Goal: Task Accomplishment & Management: Manage account settings

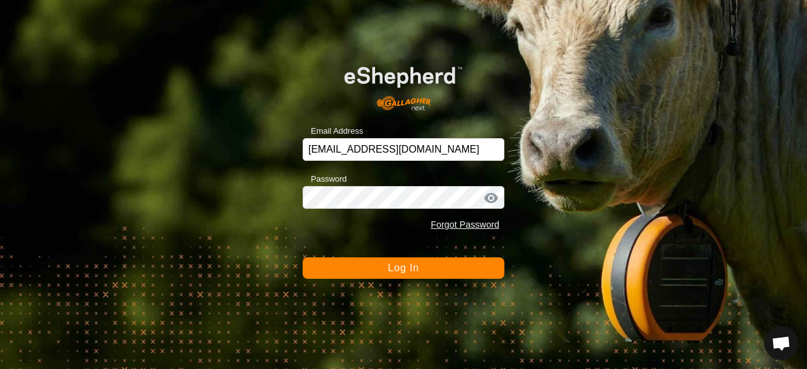
click at [404, 277] on button "Log In" at bounding box center [404, 267] width 202 height 21
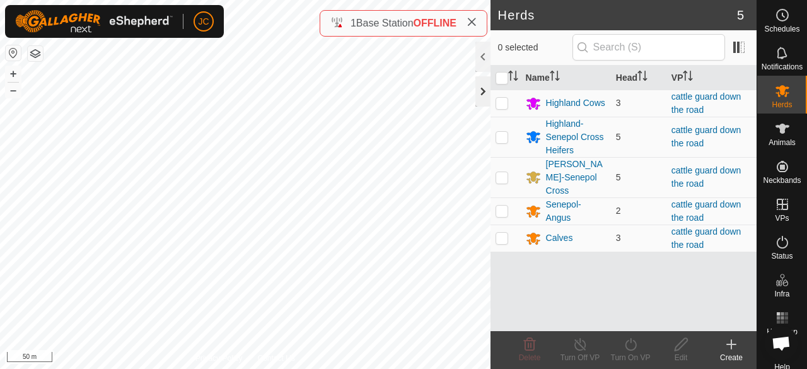
click at [478, 97] on div at bounding box center [483, 91] width 15 height 30
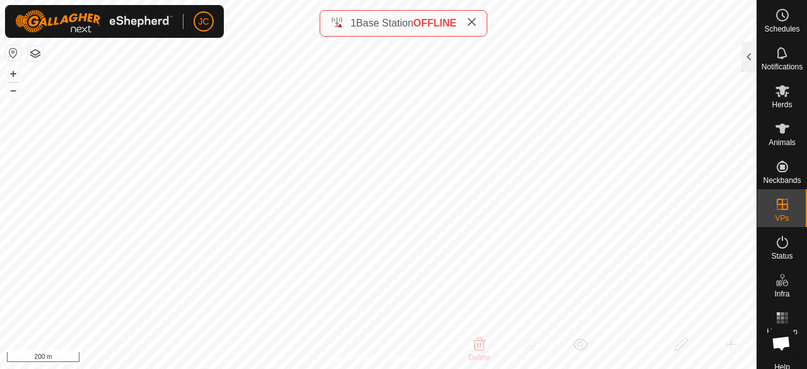
checkbox input "false"
checkbox input "true"
checkbox input "false"
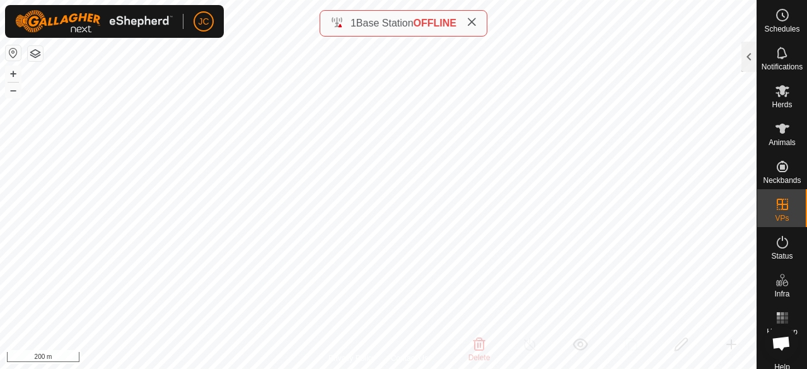
checkbox input "true"
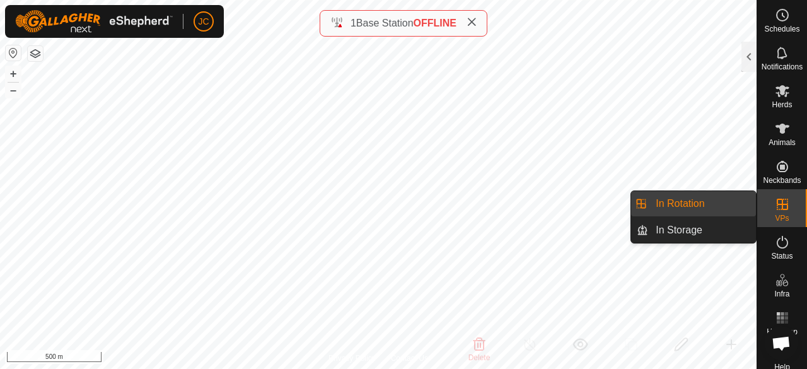
click at [697, 206] on link "In Rotation" at bounding box center [702, 203] width 108 height 25
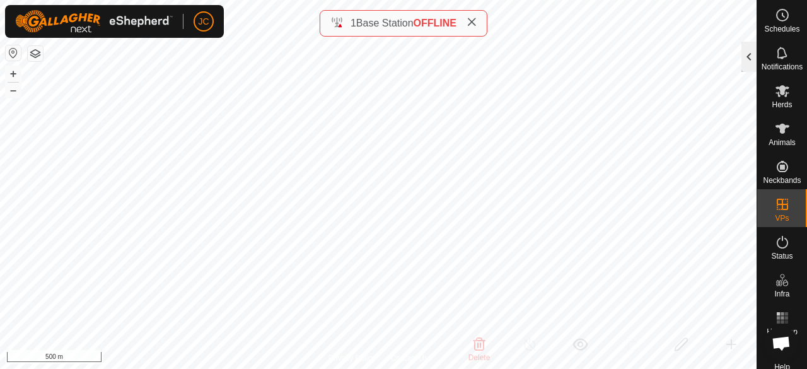
click at [751, 63] on div at bounding box center [749, 57] width 15 height 30
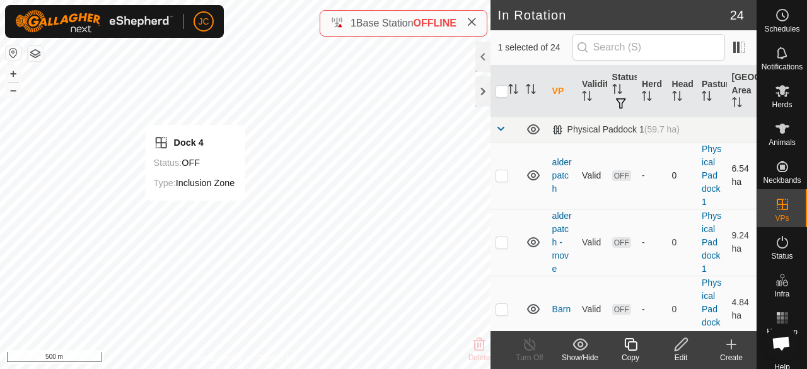
checkbox input "true"
checkbox input "false"
click at [688, 352] on div "Edit" at bounding box center [681, 357] width 50 height 11
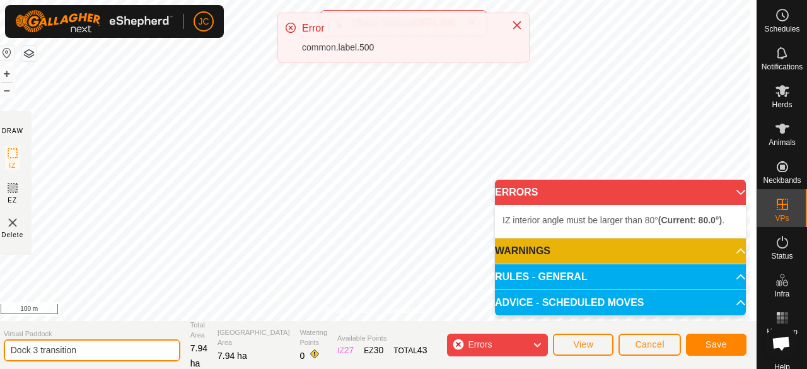
click at [83, 353] on input "Dock 3 transition" at bounding box center [92, 350] width 177 height 22
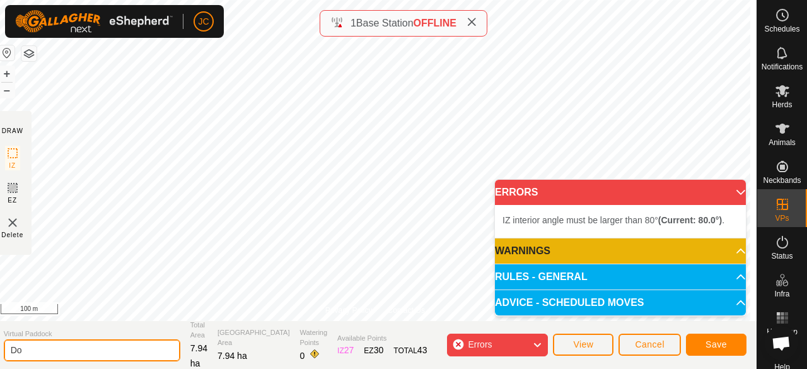
type input "D"
type input "back range transition"
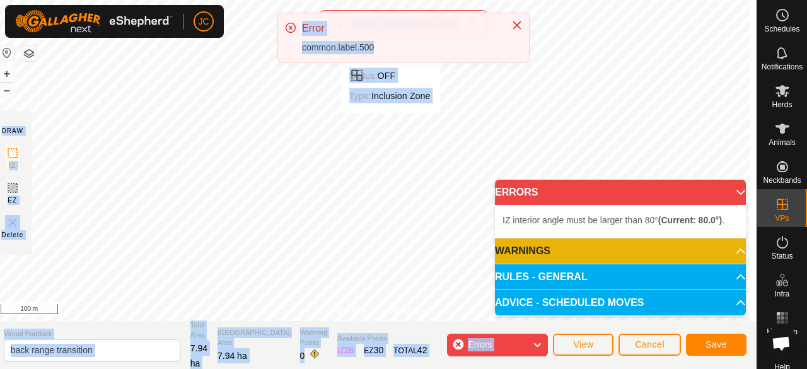
click at [398, 123] on div "JC Schedules Notifications Herds Animals Neckbands VPs Status Infra Heatmap Hel…" at bounding box center [403, 184] width 807 height 369
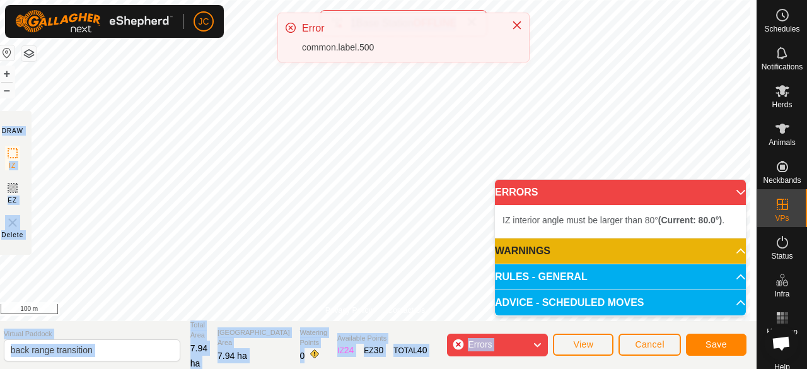
click at [728, 192] on p-accordion-header "ERRORS" at bounding box center [620, 192] width 251 height 25
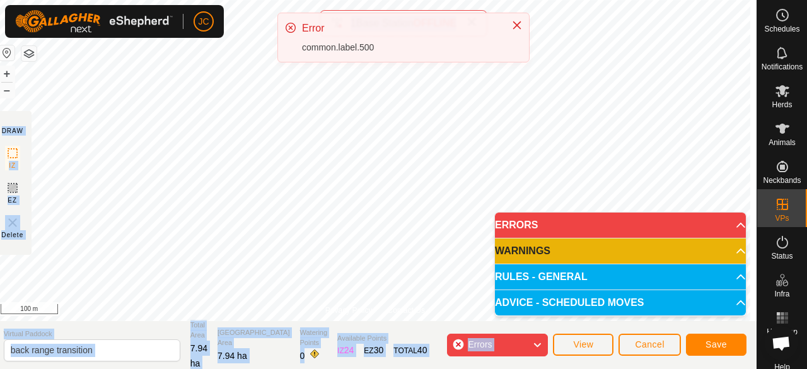
click at [736, 225] on p-accordion-header "ERRORS" at bounding box center [620, 225] width 251 height 25
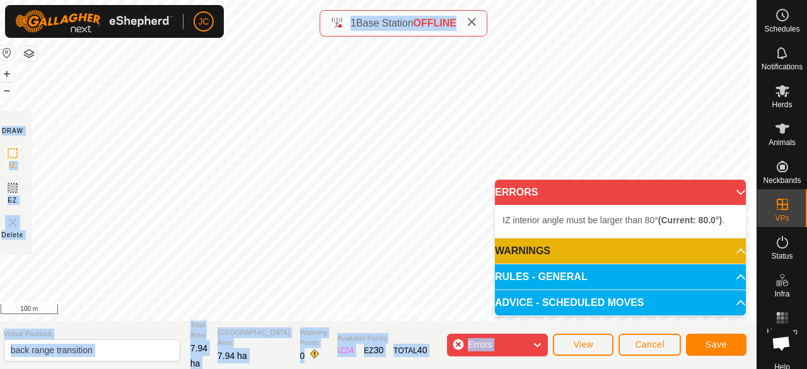
click at [729, 192] on p-accordion-header "ERRORS" at bounding box center [620, 192] width 251 height 25
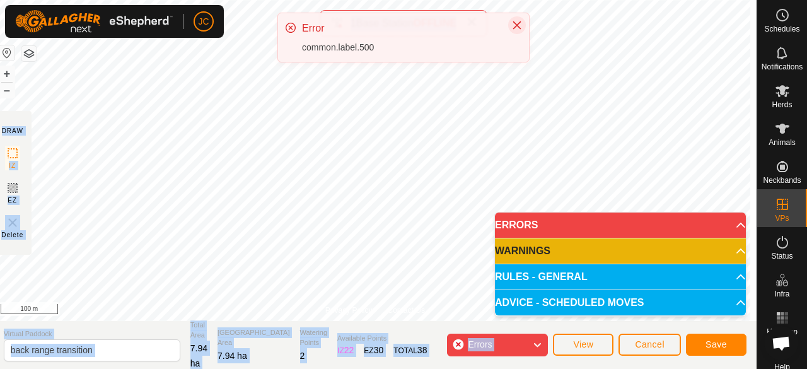
click at [517, 23] on icon "Close" at bounding box center [517, 25] width 10 height 10
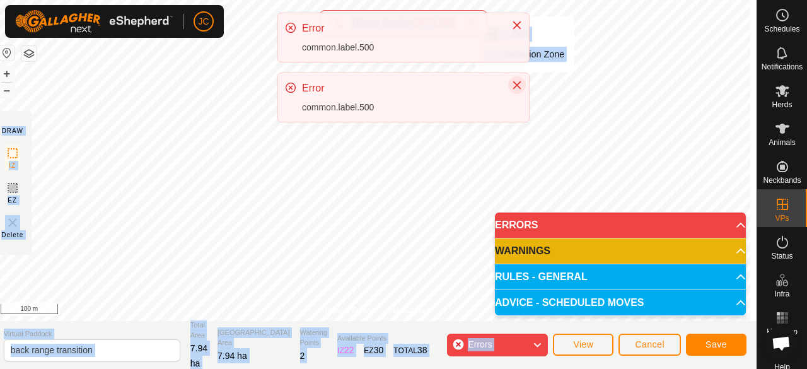
click at [522, 83] on button "Close" at bounding box center [517, 85] width 18 height 18
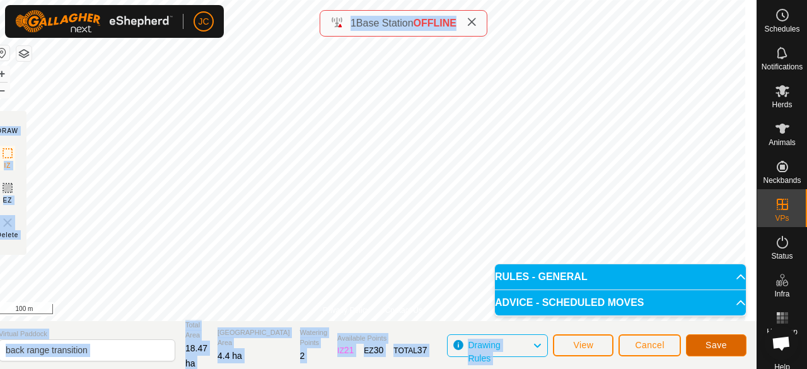
click at [713, 344] on span "Save" at bounding box center [716, 345] width 21 height 10
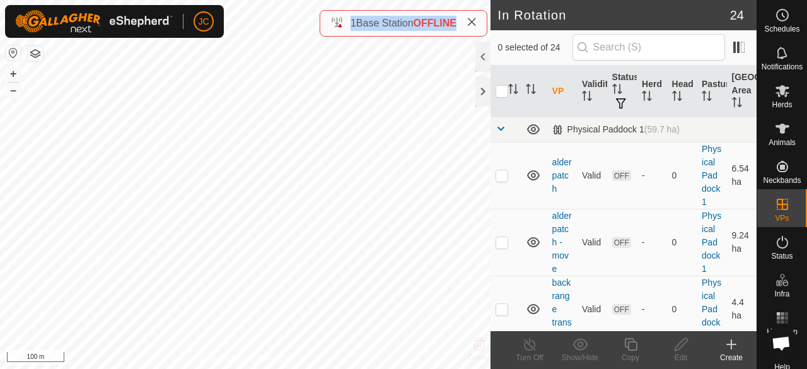
click at [433, 368] on html "JC Schedules Notifications Herds Animals Neckbands VPs Status Infra Heatmap Hel…" at bounding box center [403, 184] width 807 height 369
checkbox input "true"
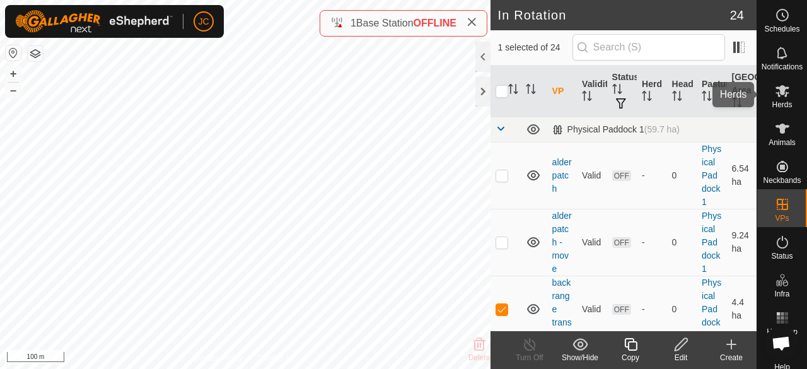
click at [778, 95] on icon at bounding box center [782, 90] width 15 height 15
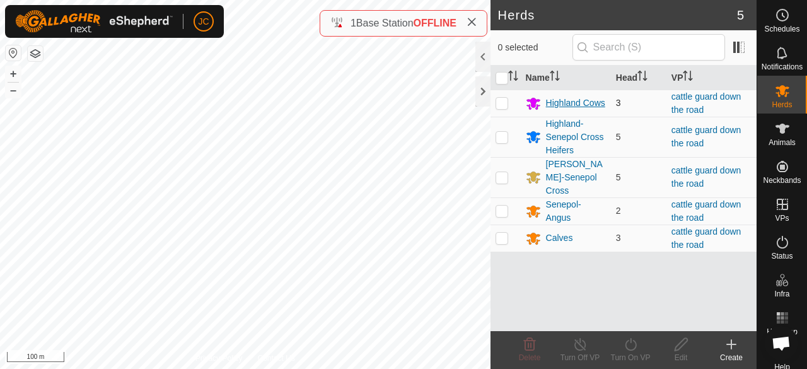
click at [574, 104] on div "Highland Cows" at bounding box center [575, 103] width 59 height 13
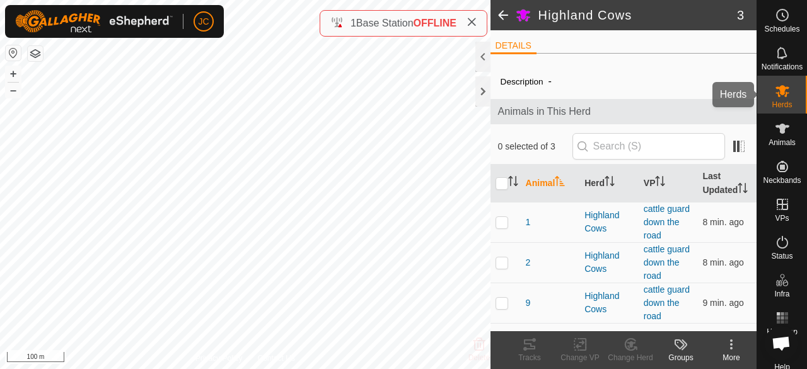
click at [772, 102] on span "Herds" at bounding box center [782, 105] width 20 height 8
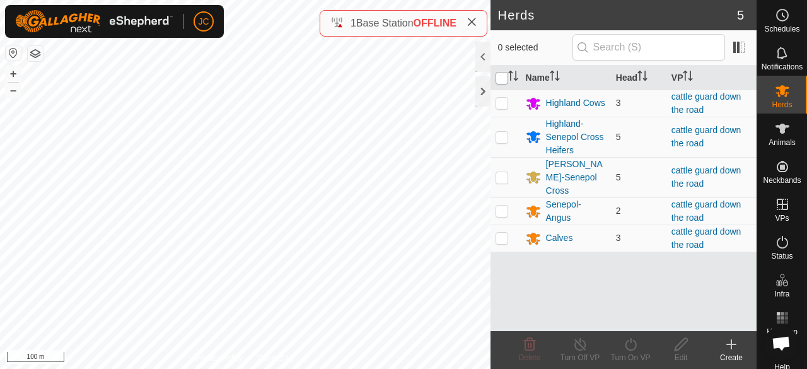
click at [502, 79] on input "checkbox" at bounding box center [502, 78] width 13 height 13
checkbox input "true"
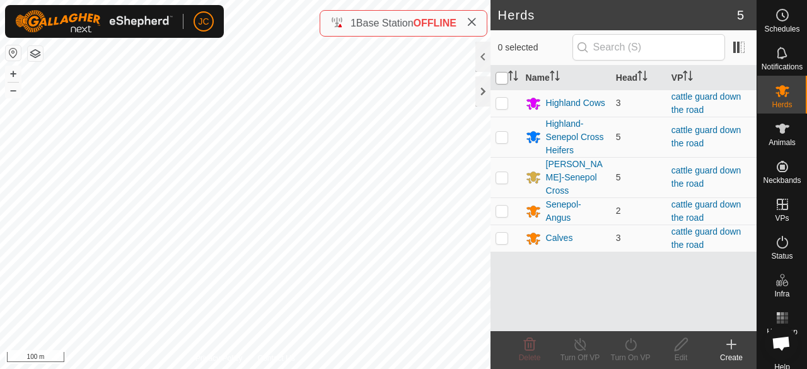
checkbox input "true"
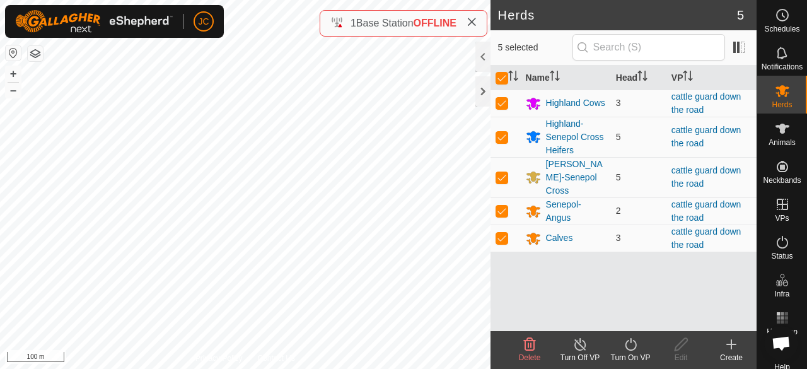
click at [637, 352] on div "Turn On VP" at bounding box center [631, 357] width 50 height 11
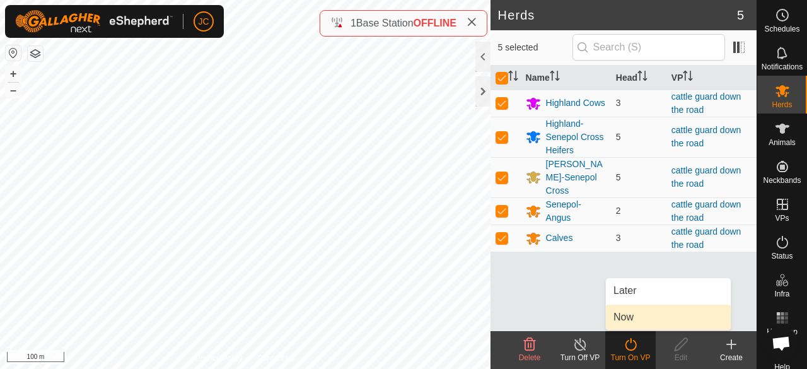
click at [655, 320] on link "Now" at bounding box center [668, 317] width 125 height 25
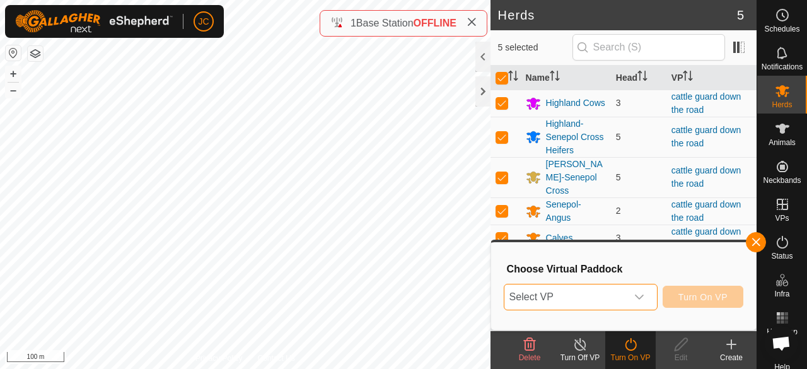
click at [619, 302] on span "Select VP" at bounding box center [566, 296] width 122 height 25
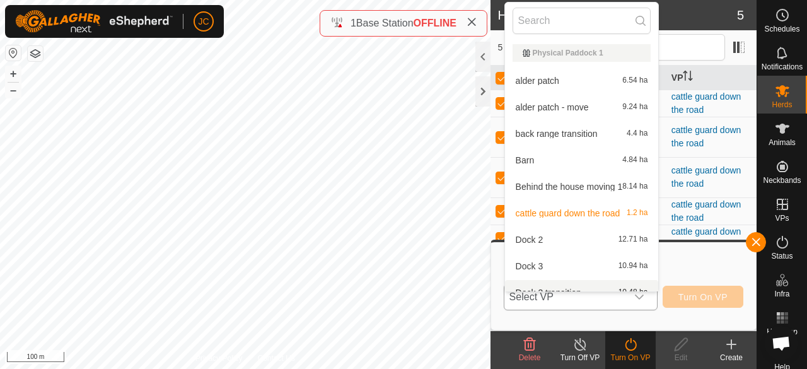
scroll to position [14, 0]
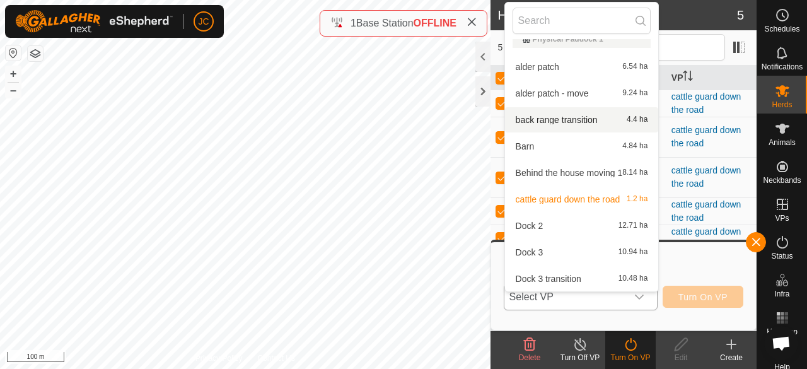
click at [575, 122] on li "back range transition 4.4 ha" at bounding box center [582, 119] width 154 height 25
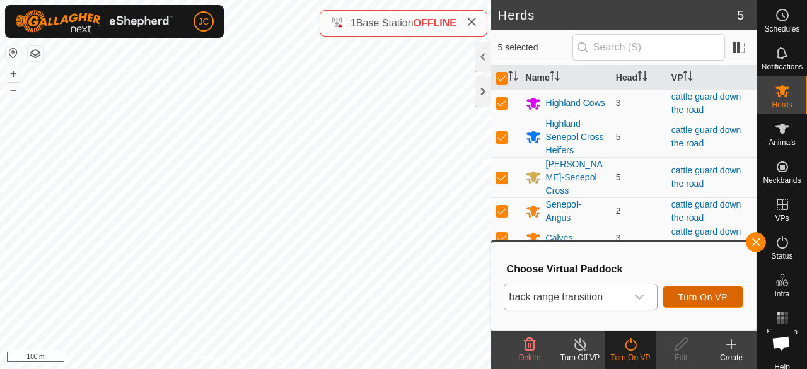
click at [701, 297] on span "Turn On VP" at bounding box center [703, 297] width 49 height 10
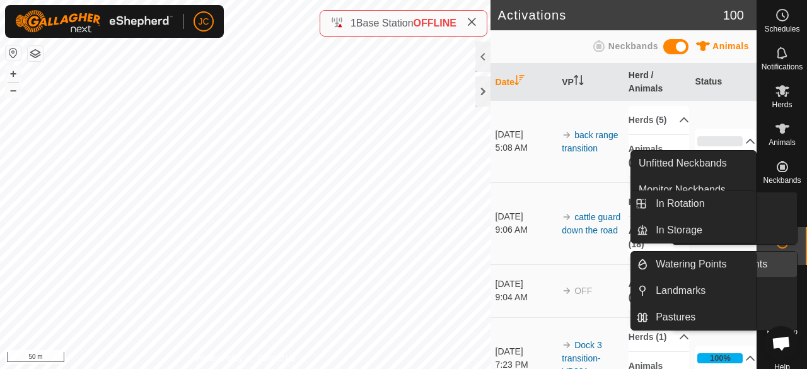
click at [777, 277] on link "Watering Points" at bounding box center [743, 264] width 108 height 25
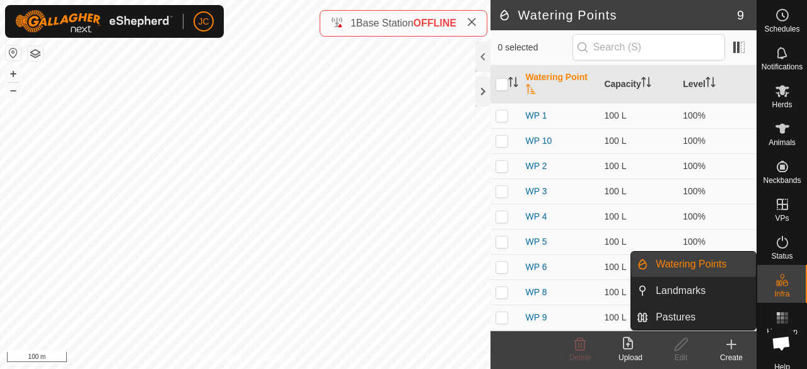
click at [677, 259] on link "Watering Points" at bounding box center [702, 264] width 108 height 25
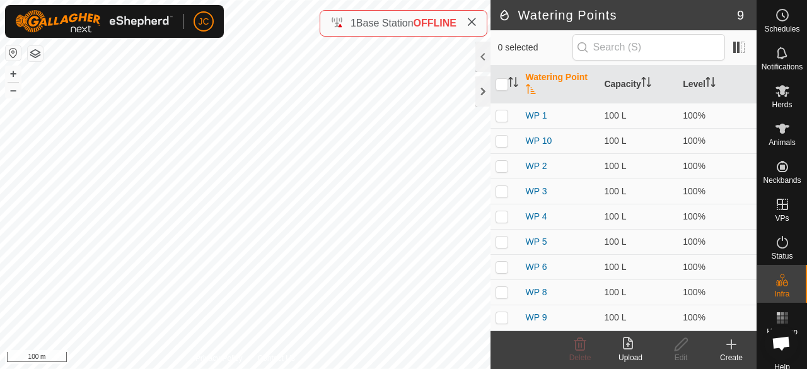
click at [734, 351] on icon at bounding box center [731, 344] width 15 height 15
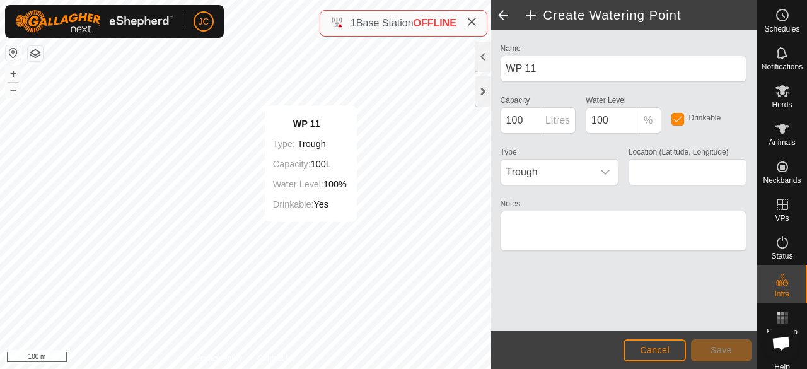
type input "52.371144, -121.533278"
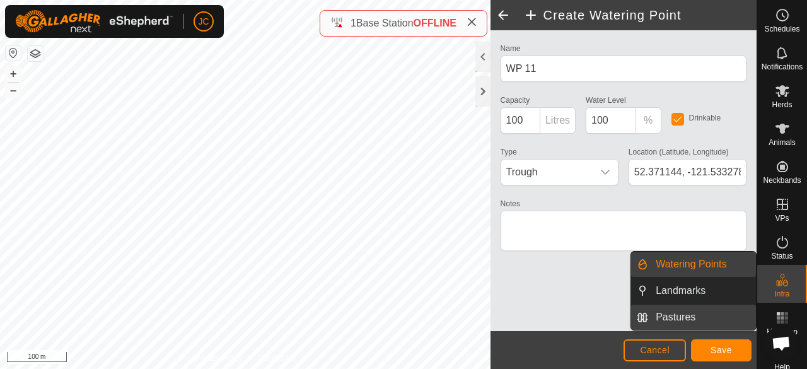
click at [683, 315] on link "Pastures" at bounding box center [702, 317] width 108 height 25
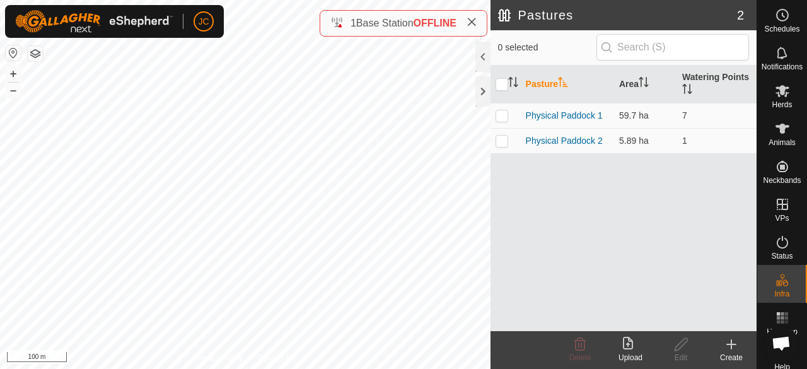
click at [733, 351] on icon at bounding box center [731, 344] width 15 height 15
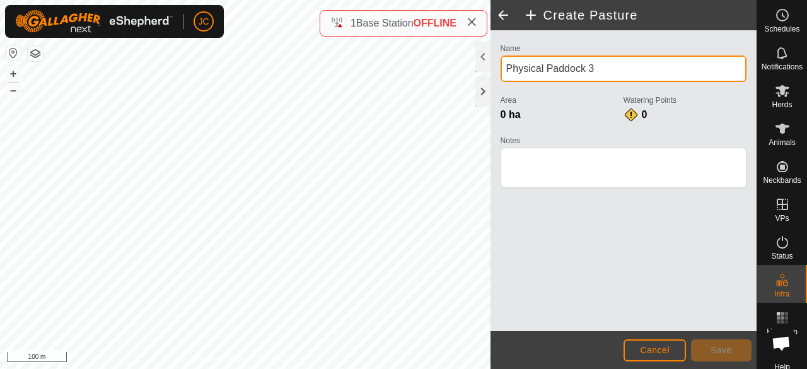
drag, startPoint x: 601, startPoint y: 64, endPoint x: 497, endPoint y: 78, distance: 104.5
click at [497, 78] on div "Name Physical Paddock 3 Area 0 ha Watering Points 0 Notes" at bounding box center [624, 121] width 256 height 162
type input "back gate"
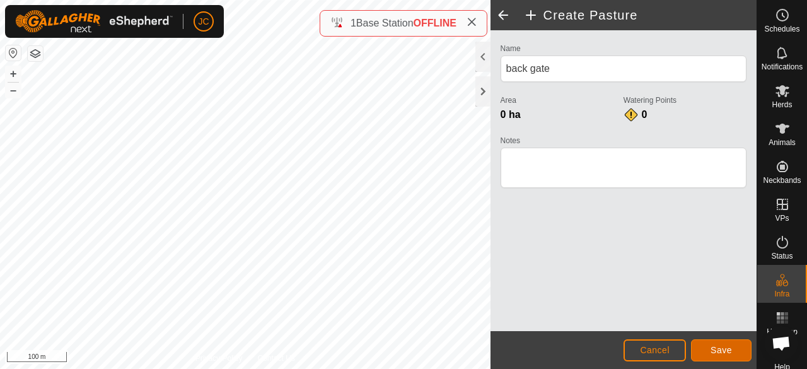
click at [727, 358] on button "Save" at bounding box center [721, 350] width 61 height 22
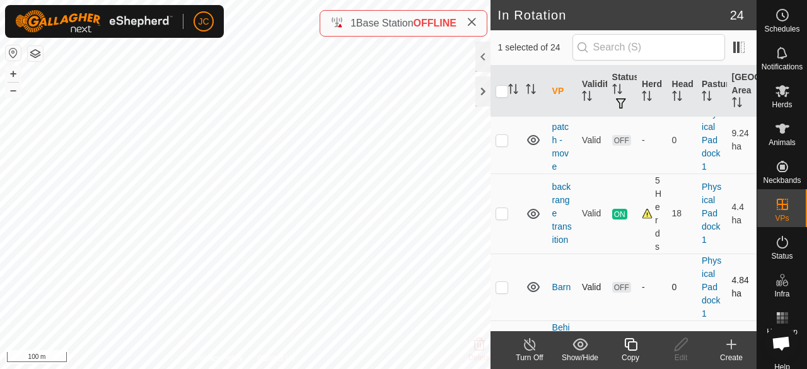
scroll to position [252, 0]
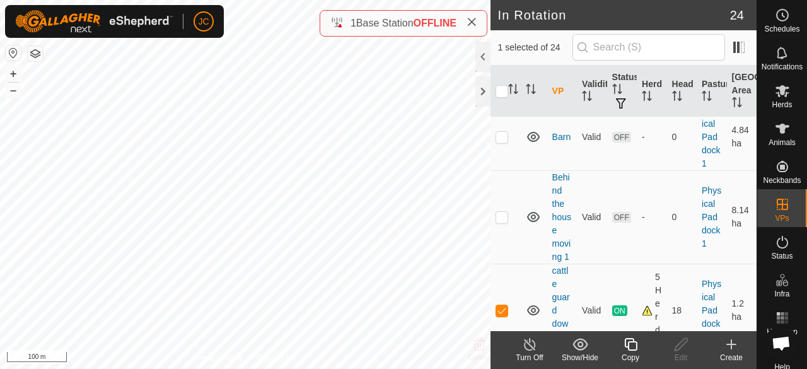
click at [534, 351] on icon at bounding box center [530, 344] width 16 height 15
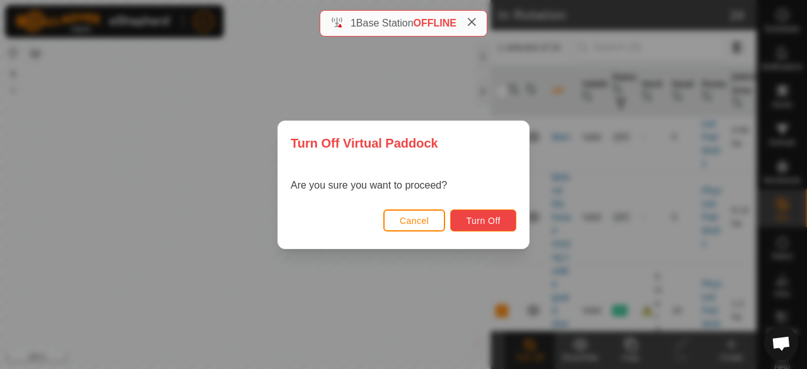
click at [501, 225] on button "Turn Off" at bounding box center [483, 220] width 66 height 22
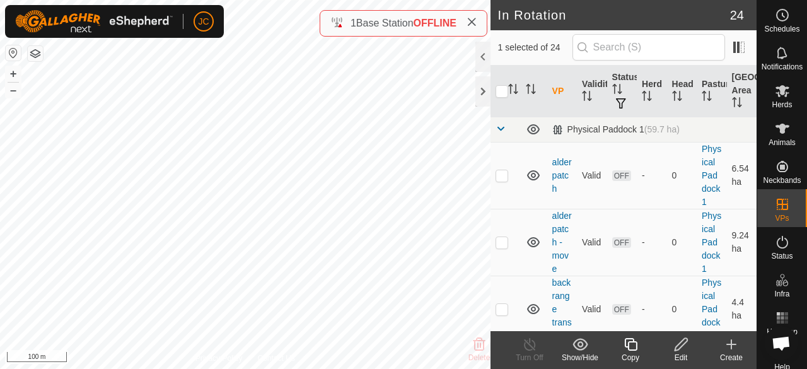
checkbox input "true"
checkbox input "false"
click at [778, 86] on icon at bounding box center [783, 91] width 14 height 12
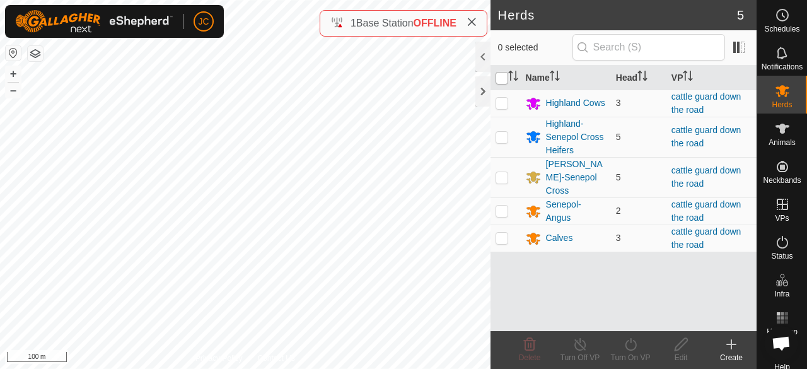
click at [502, 79] on input "checkbox" at bounding box center [502, 78] width 13 height 13
checkbox input "true"
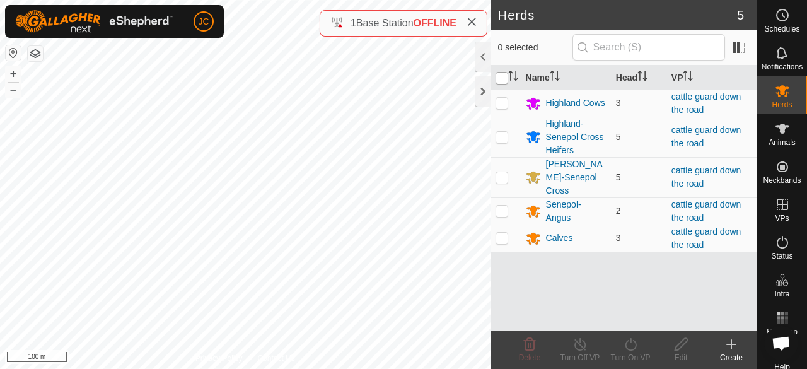
checkbox input "true"
click at [633, 354] on div "Turn On VP" at bounding box center [631, 357] width 50 height 11
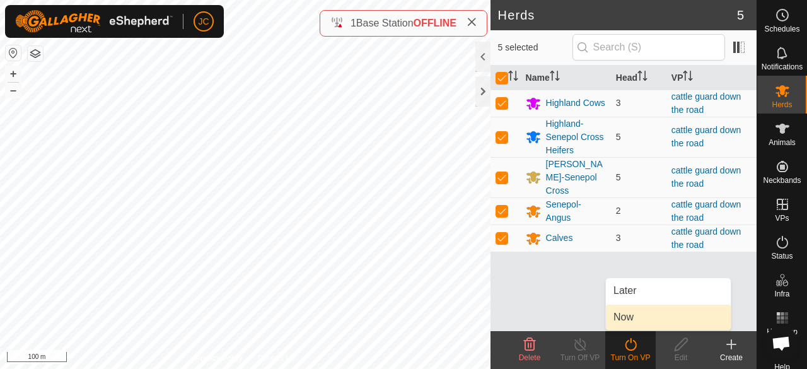
click at [620, 314] on link "Now" at bounding box center [668, 317] width 125 height 25
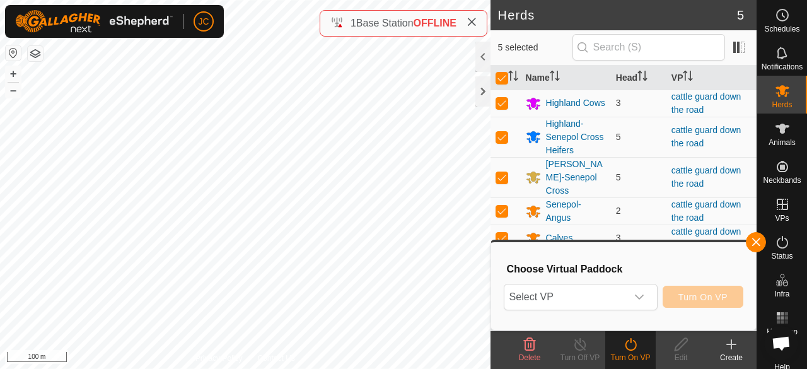
click at [583, 281] on div "Choose Virtual Paddock Select VP Turn On VP" at bounding box center [624, 286] width 250 height 72
click at [579, 291] on span "Select VP" at bounding box center [566, 296] width 122 height 25
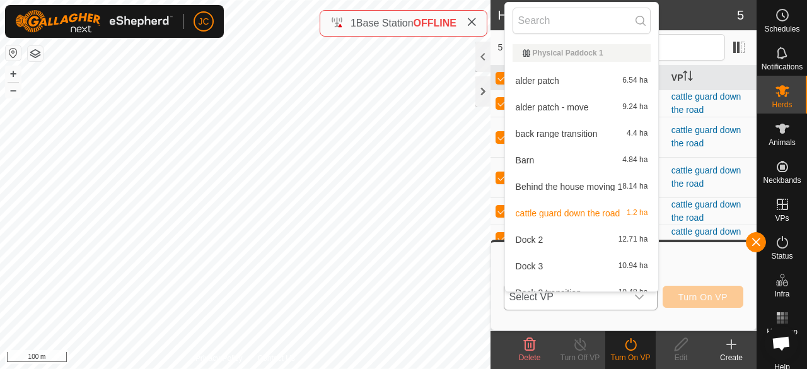
scroll to position [14, 0]
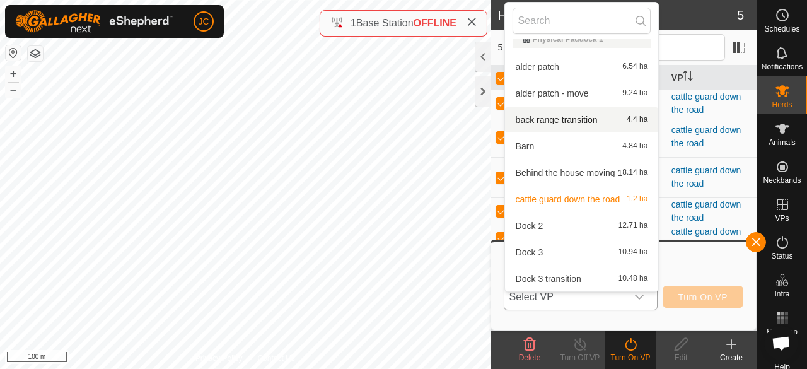
click at [568, 119] on li "back range transition 4.4 ha" at bounding box center [582, 119] width 154 height 25
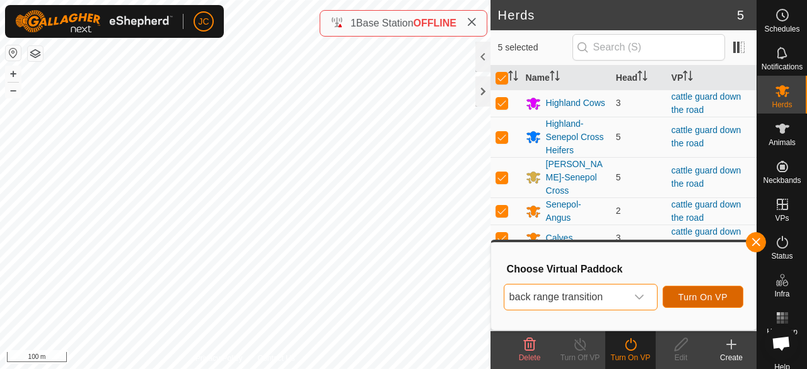
click at [698, 303] on button "Turn On VP" at bounding box center [703, 297] width 81 height 22
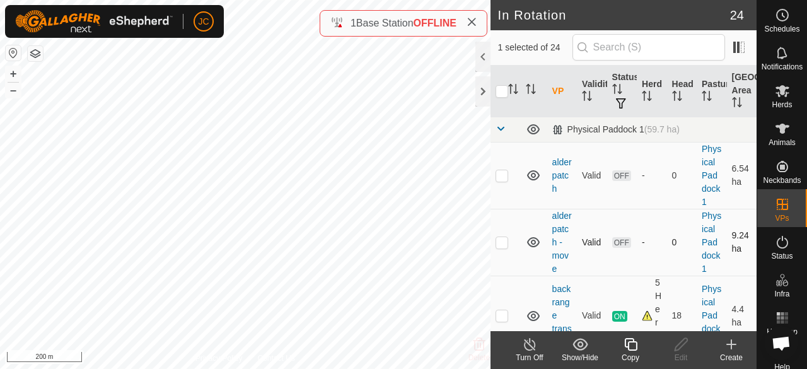
checkbox input "false"
checkbox input "true"
